Goal: Check status: Check status

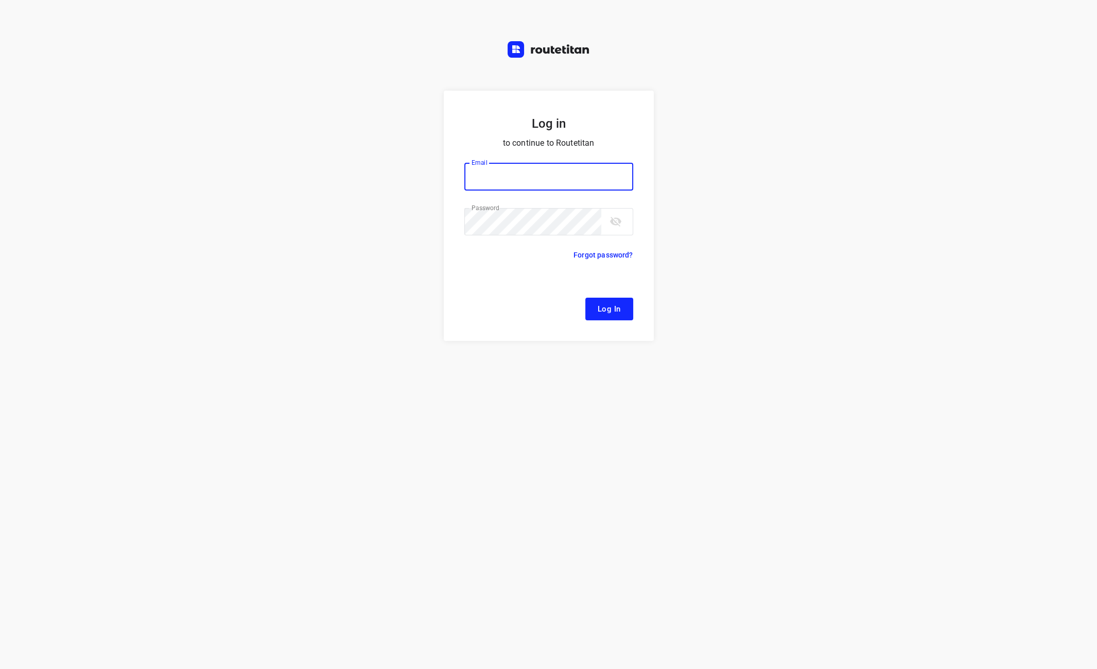
type input "[EMAIL_ADDRESS][DOMAIN_NAME]"
click at [610, 301] on button "Log In" at bounding box center [610, 309] width 48 height 23
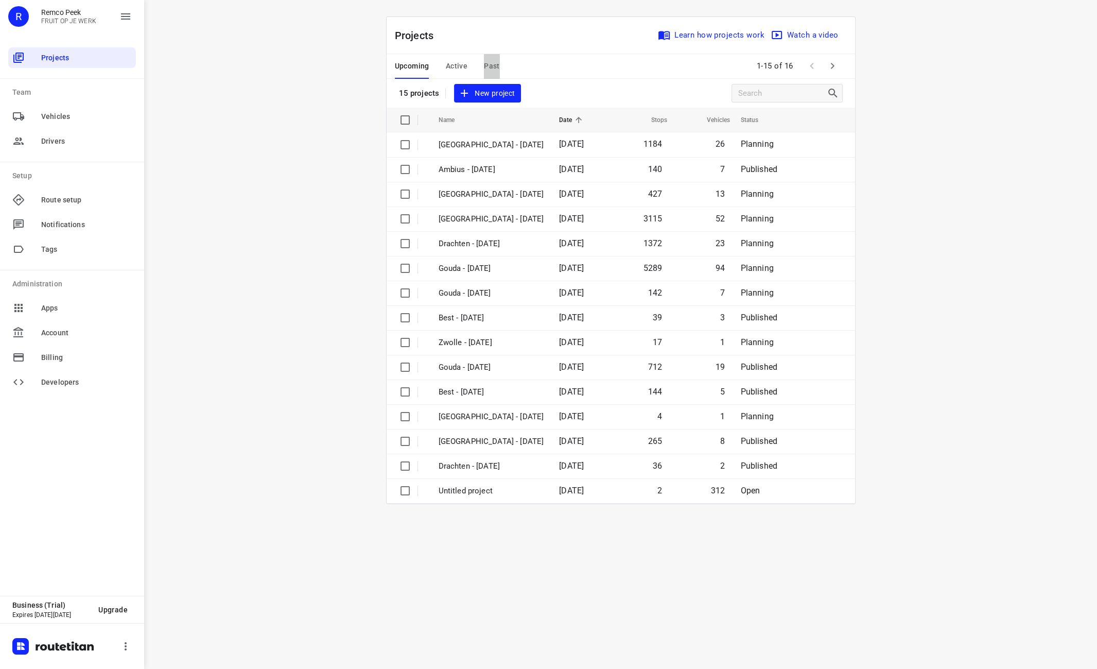
click at [495, 73] on button "Past" at bounding box center [492, 66] width 16 height 25
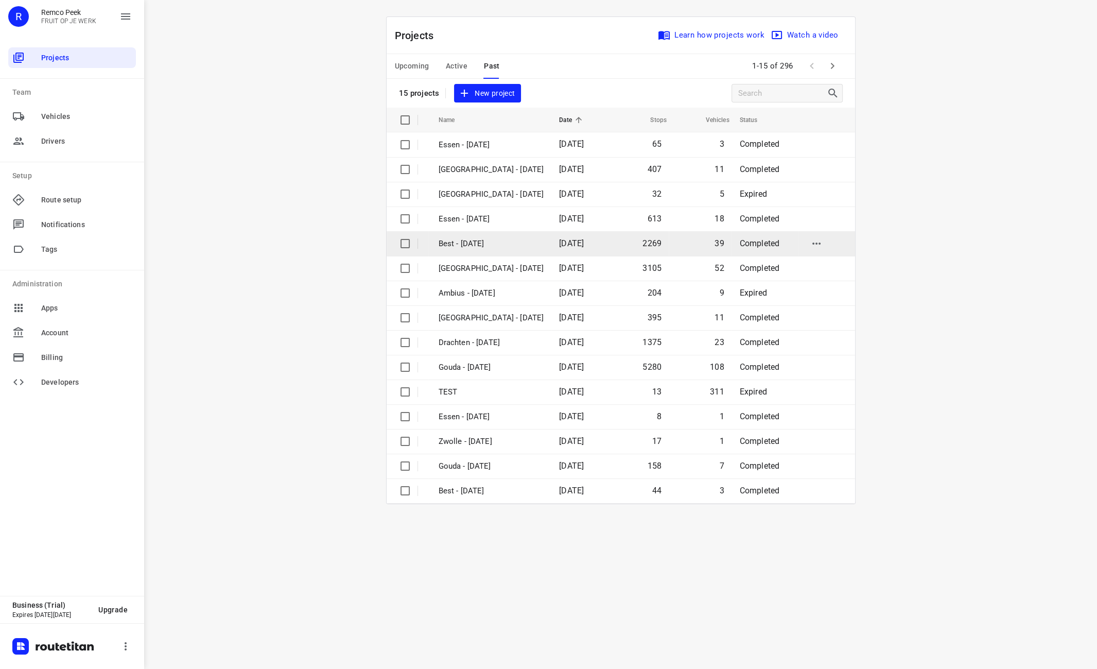
click at [508, 250] on td "Best - [DATE]" at bounding box center [489, 243] width 123 height 25
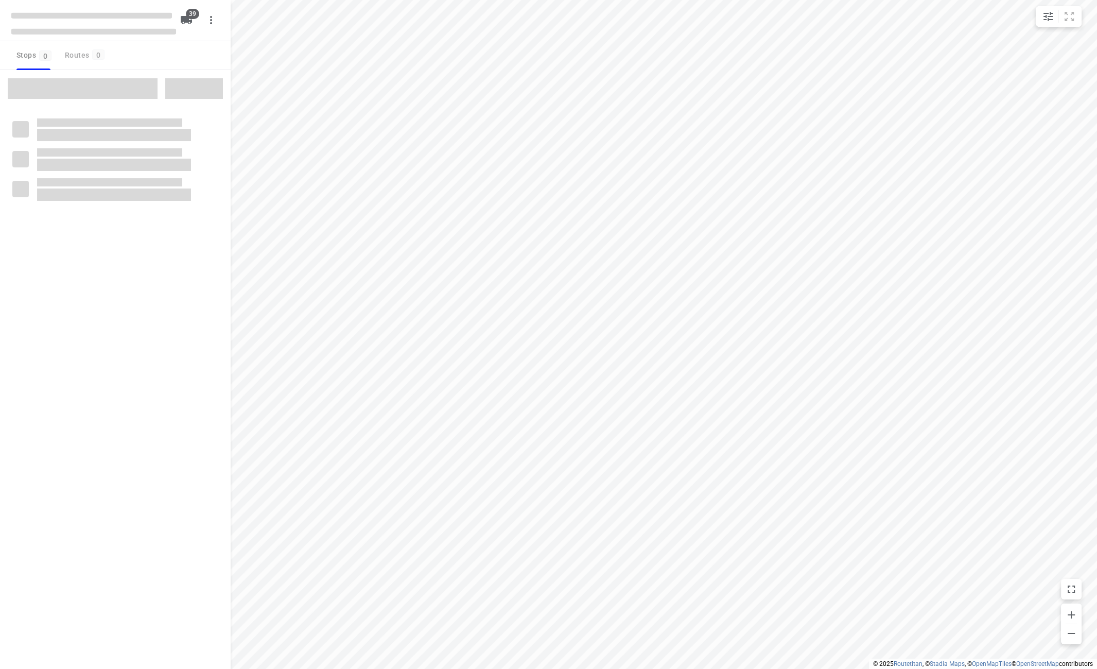
checkbox input "true"
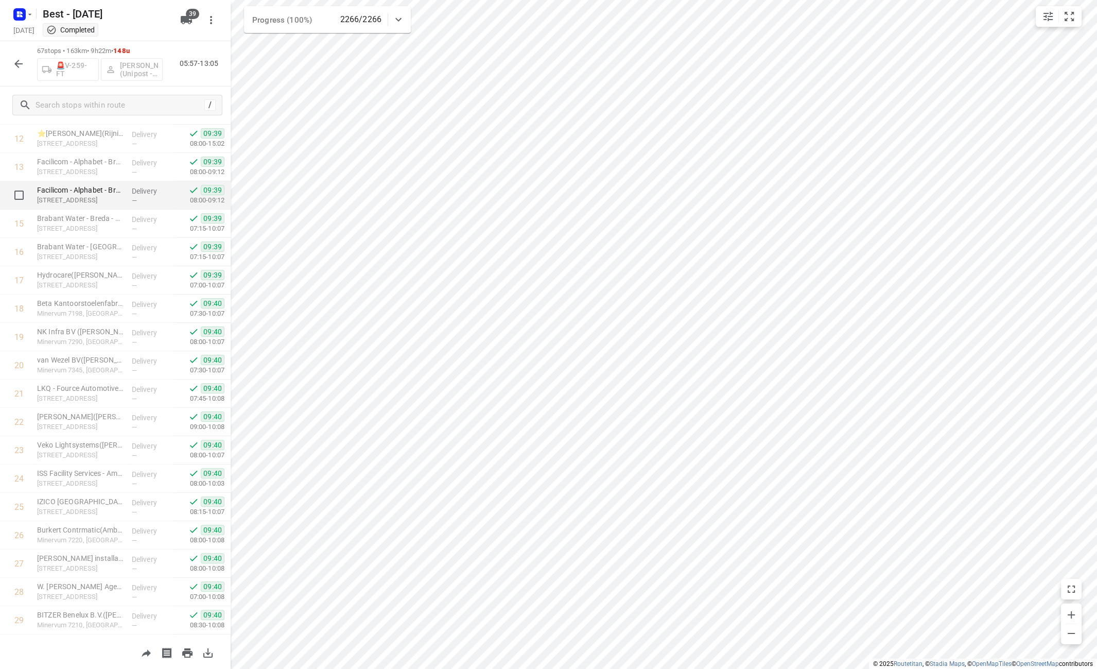
scroll to position [392, 0]
